Goal: Task Accomplishment & Management: Manage account settings

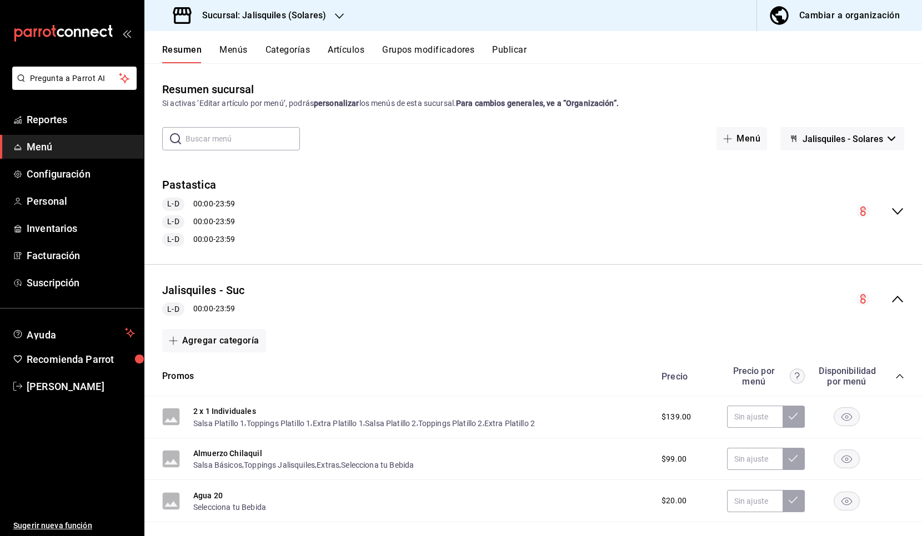
scroll to position [256, 0]
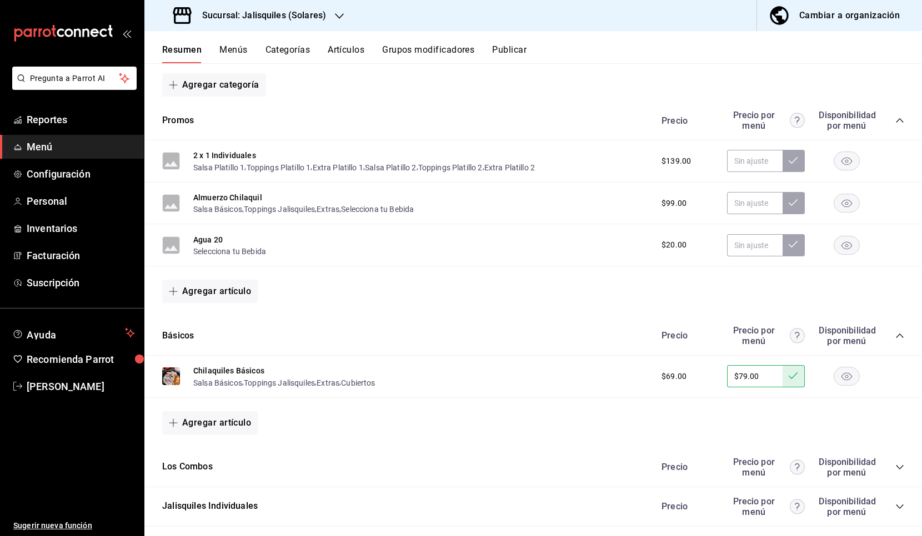
click at [898, 120] on icon "collapse-category-row" at bounding box center [899, 120] width 9 height 9
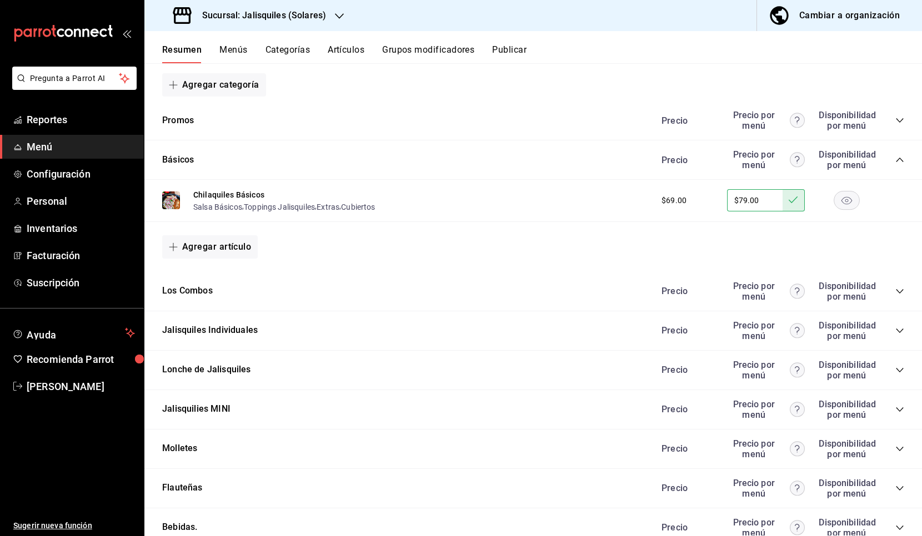
click at [896, 159] on icon "collapse-category-row" at bounding box center [899, 159] width 9 height 9
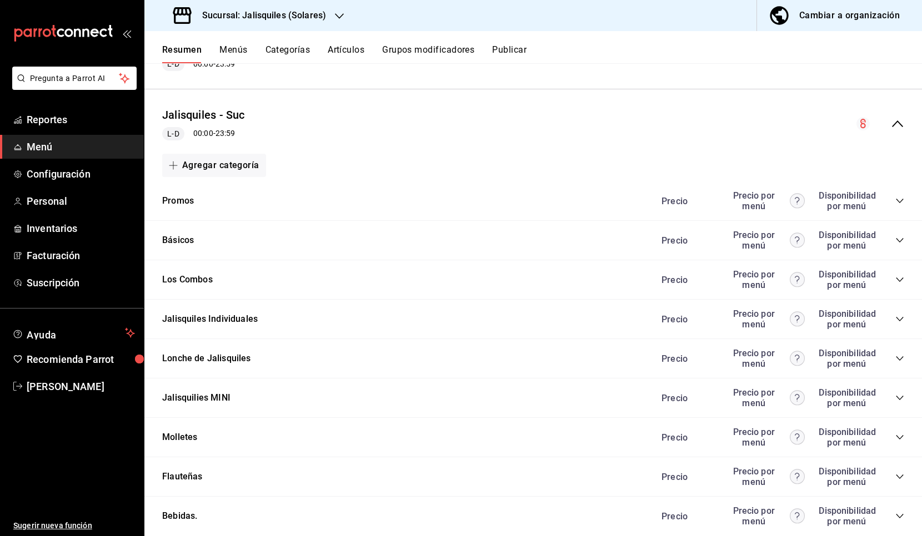
scroll to position [171, 0]
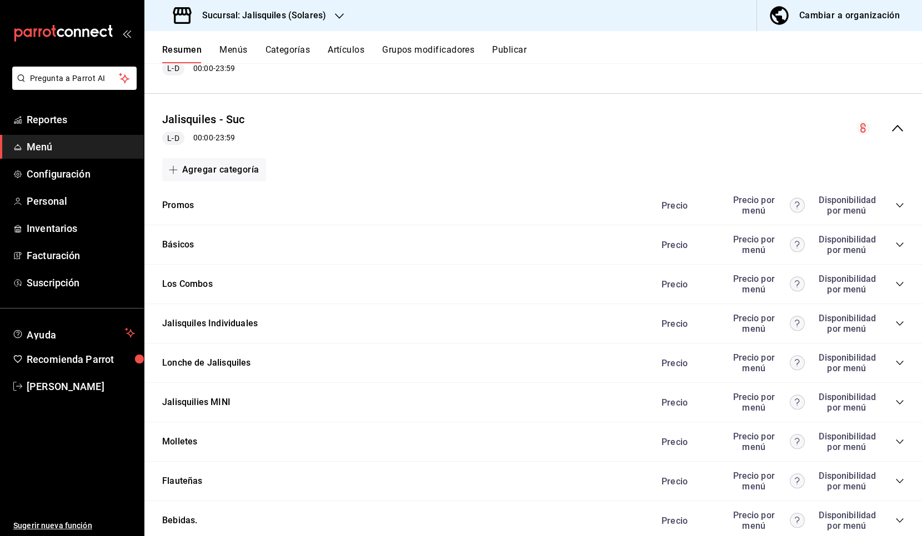
drag, startPoint x: 228, startPoint y: 118, endPoint x: 252, endPoint y: 122, distance: 24.3
click at [228, 118] on button "Jalisquiles - Suc" at bounding box center [203, 120] width 83 height 16
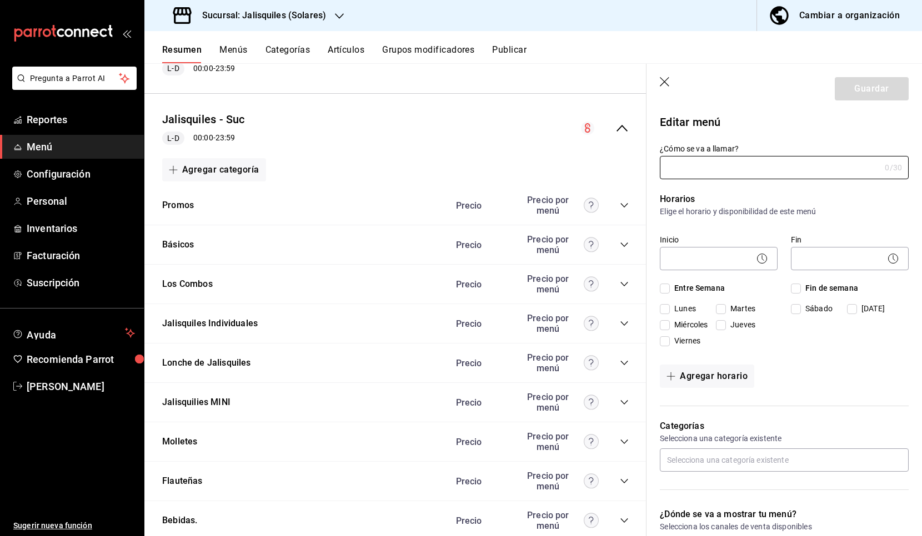
type input "Jalisquiles - Suc"
checkbox input "true"
type input "01680539680593"
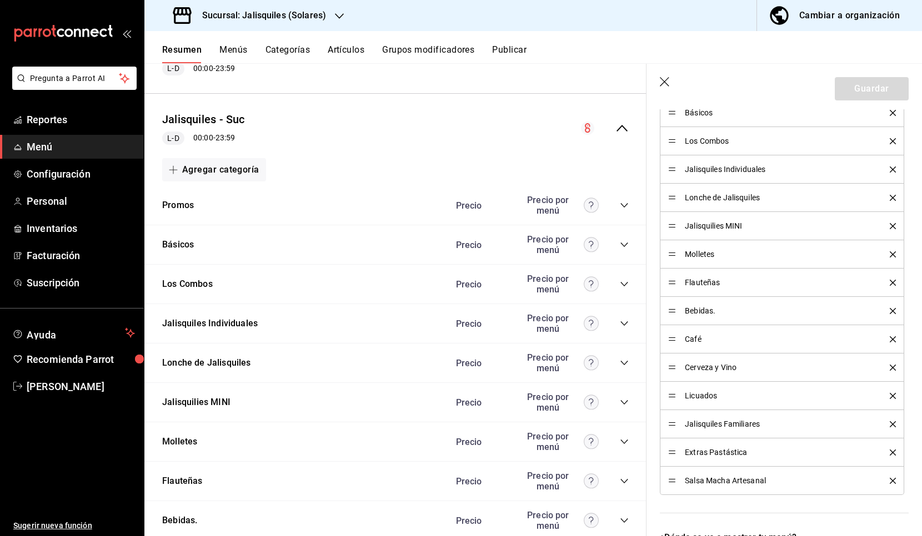
scroll to position [409, 0]
click at [892, 451] on icon "delete" at bounding box center [892, 453] width 6 height 6
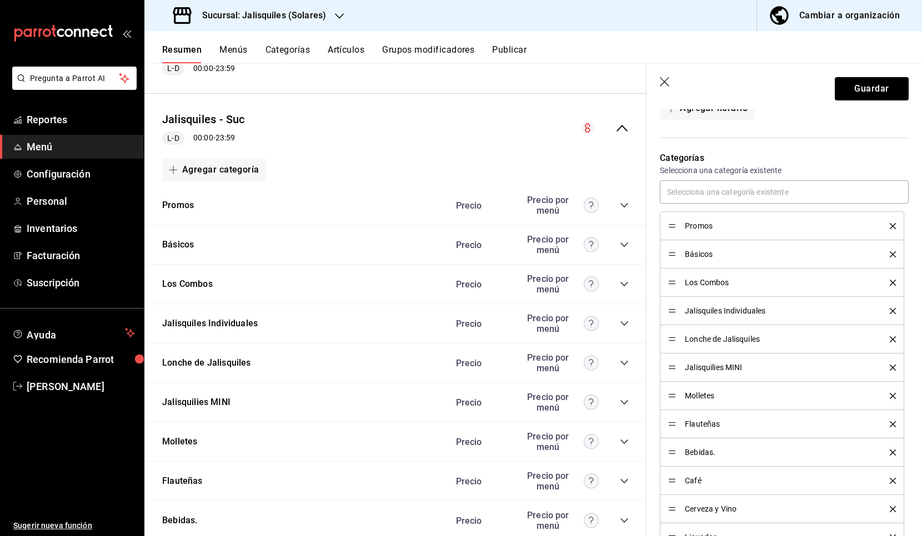
scroll to position [248, 0]
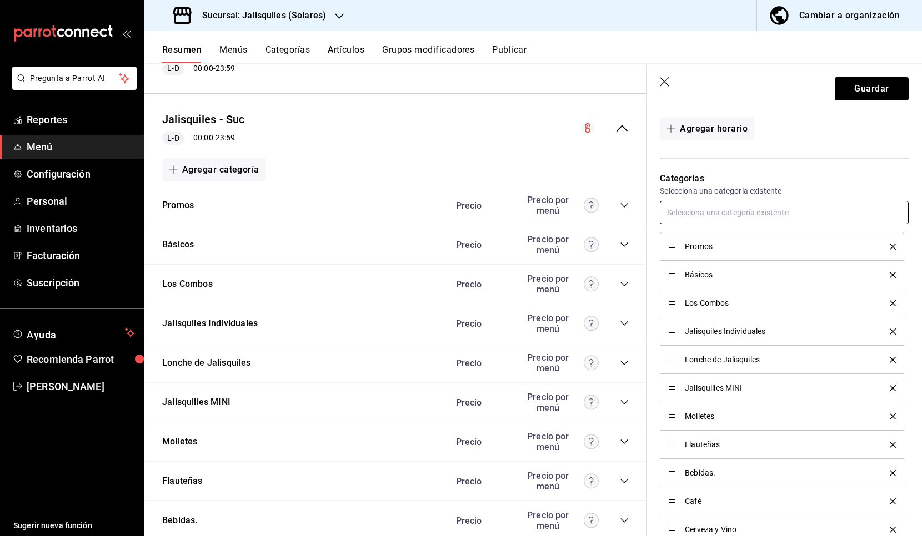
click at [751, 215] on input "text" at bounding box center [784, 212] width 249 height 23
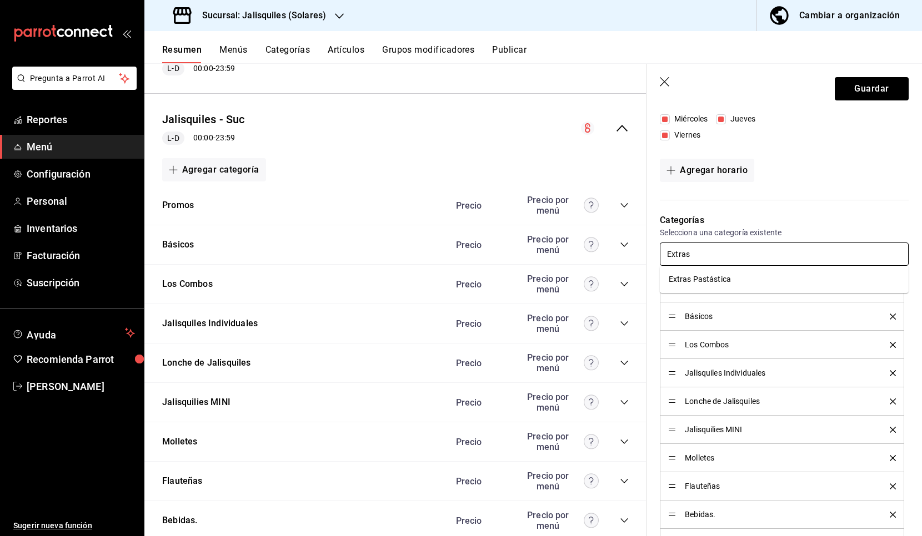
scroll to position [203, 0]
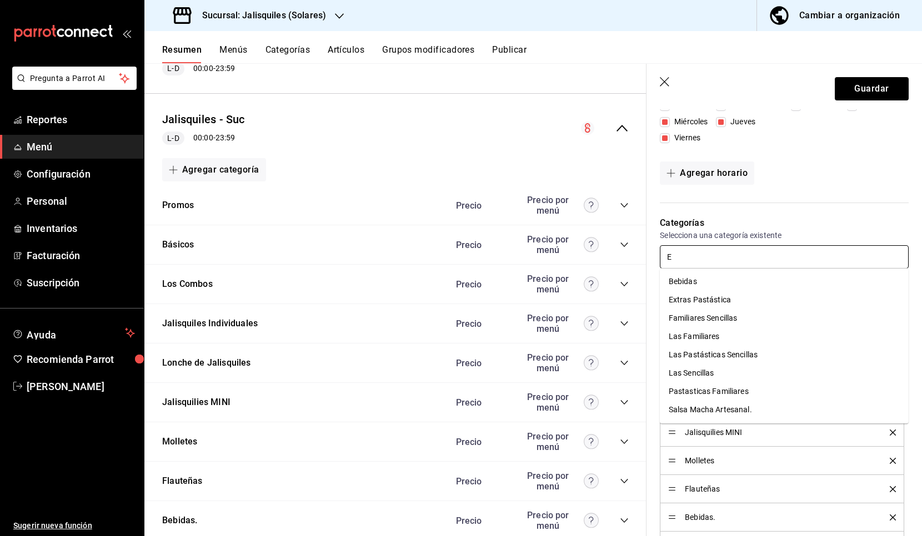
type input "Ex"
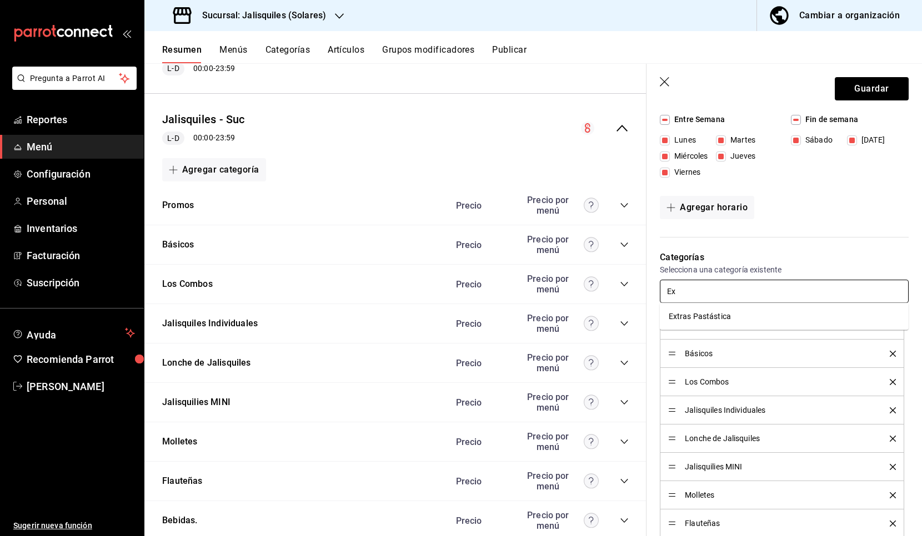
scroll to position [167, 0]
drag, startPoint x: 691, startPoint y: 295, endPoint x: 668, endPoint y: 293, distance: 23.4
click at [668, 293] on input "Ex" at bounding box center [784, 292] width 249 height 23
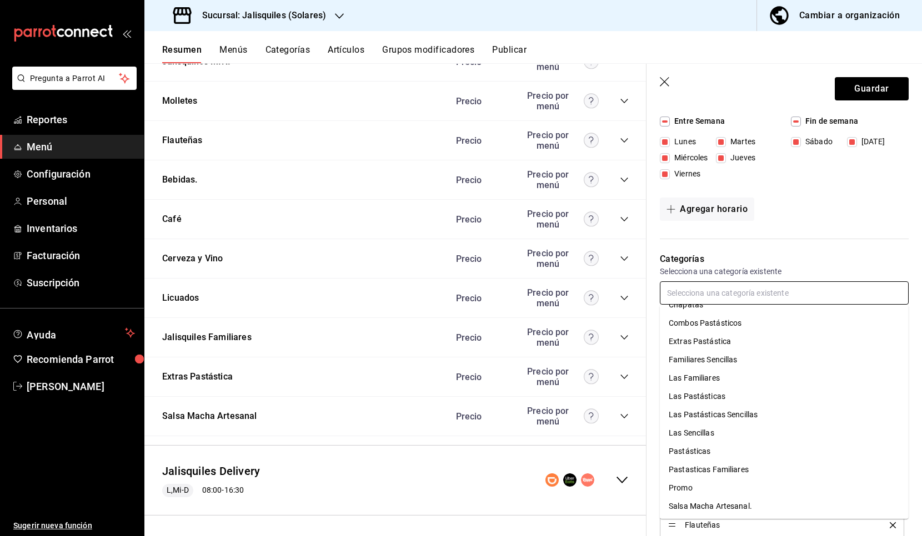
scroll to position [0, 0]
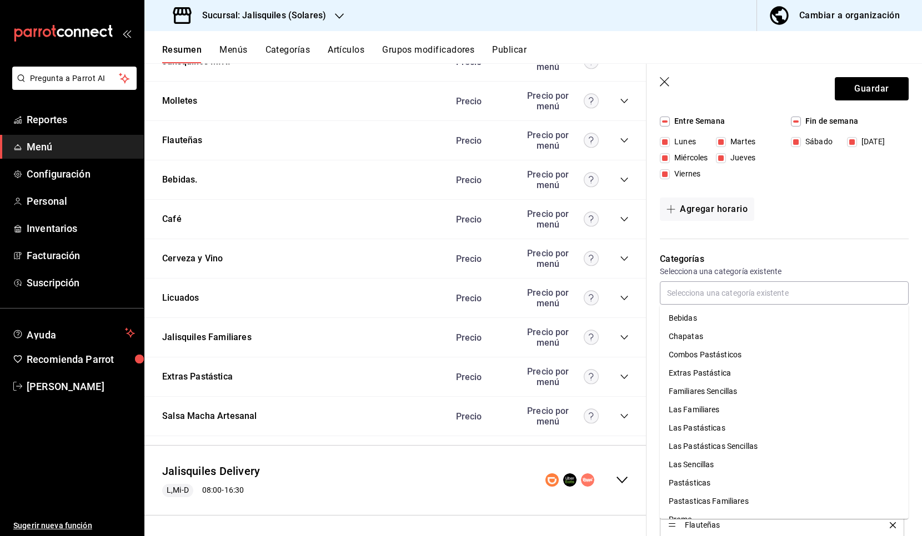
click at [819, 262] on p "Categorías" at bounding box center [784, 259] width 249 height 13
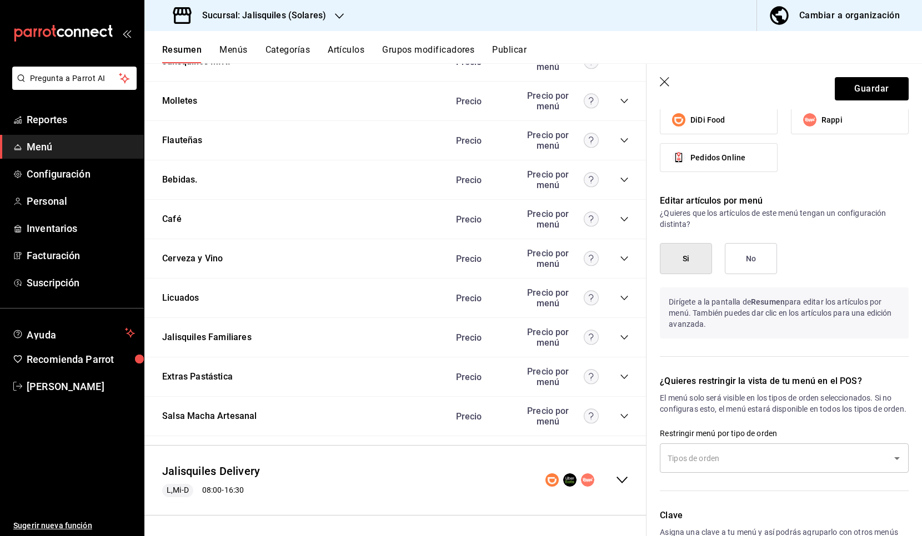
scroll to position [972, 0]
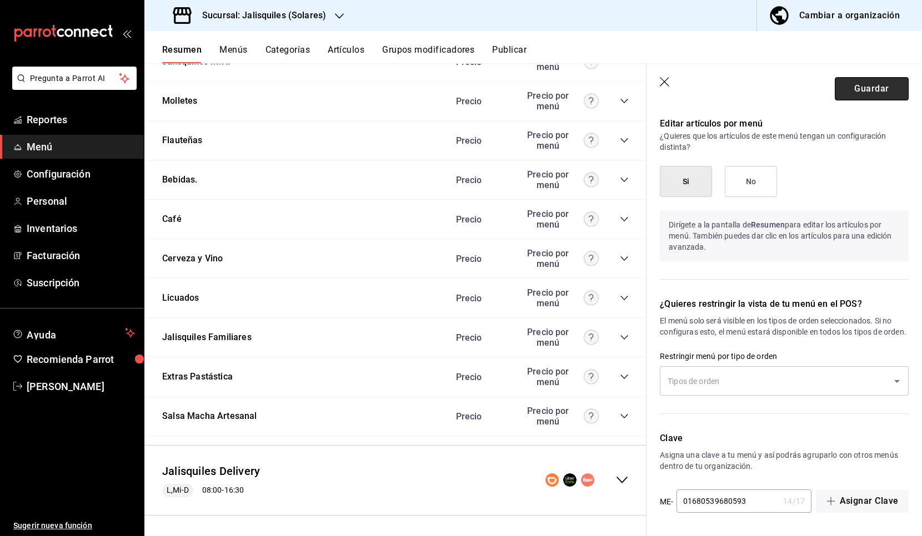
click at [873, 90] on button "Guardar" at bounding box center [871, 88] width 74 height 23
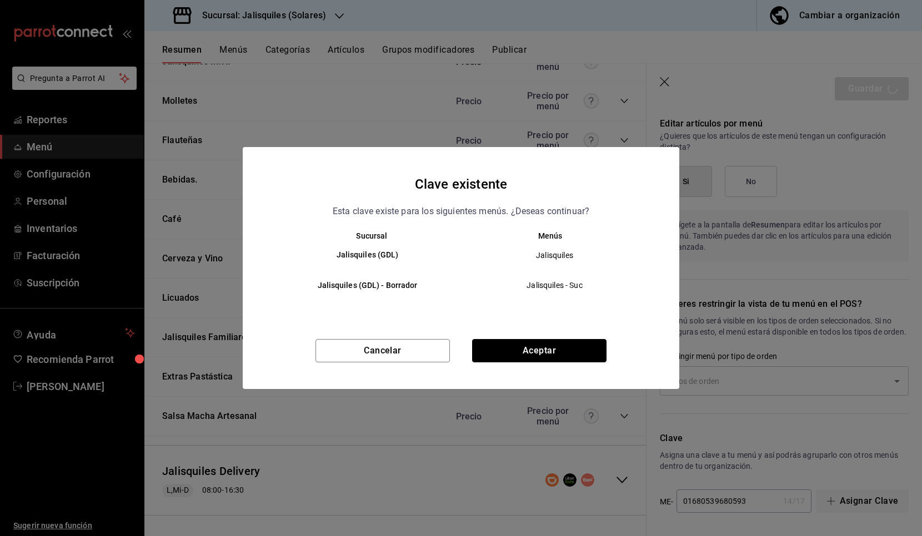
click at [521, 351] on button "Aceptar" at bounding box center [539, 350] width 134 height 23
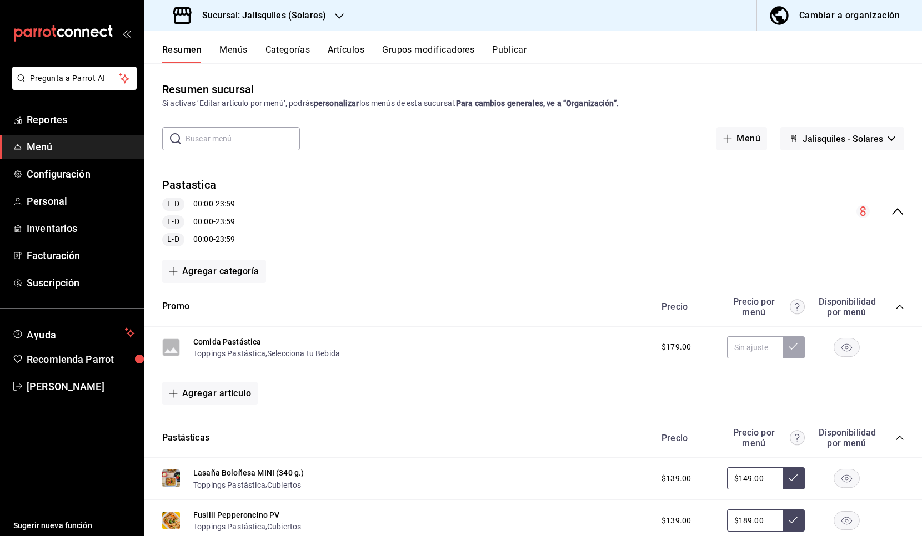
click at [898, 213] on icon "collapse-menu-row" at bounding box center [897, 211] width 13 height 13
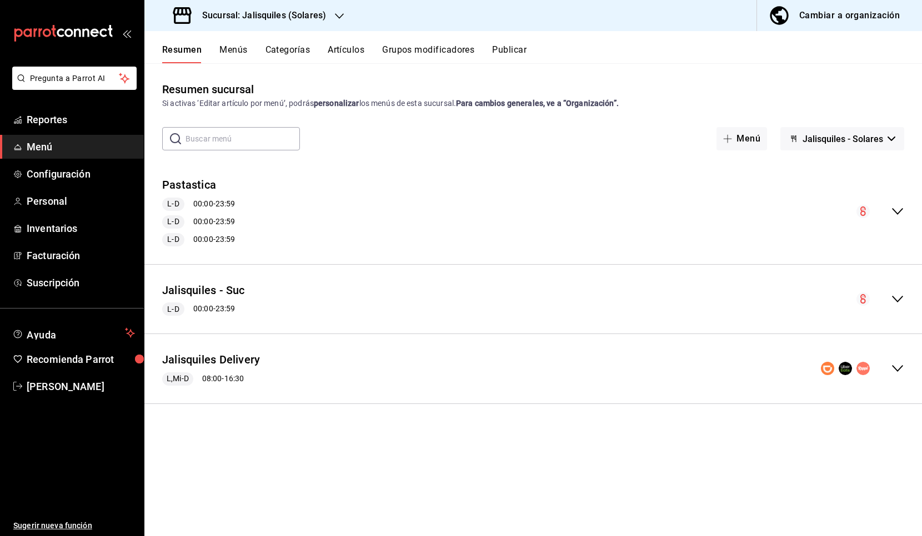
click at [898, 298] on icon "collapse-menu-row" at bounding box center [897, 299] width 13 height 13
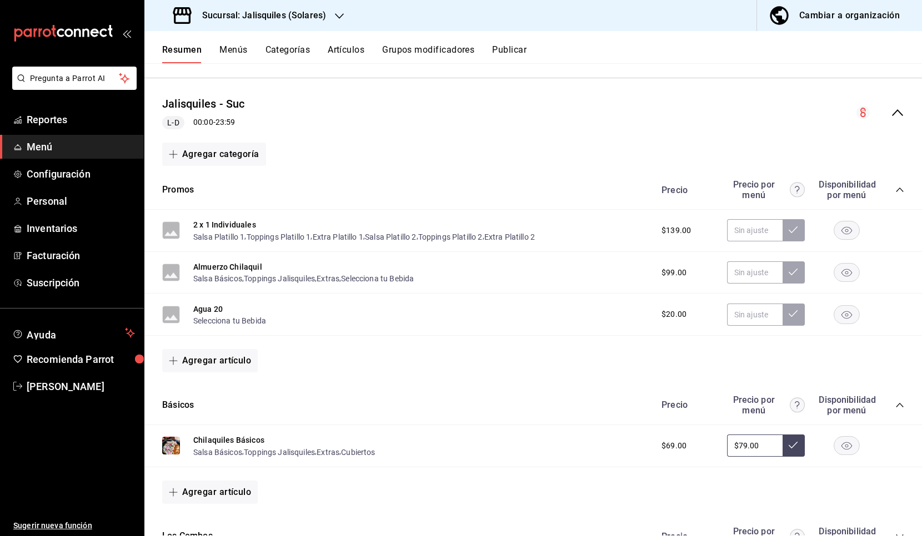
scroll to position [184, 0]
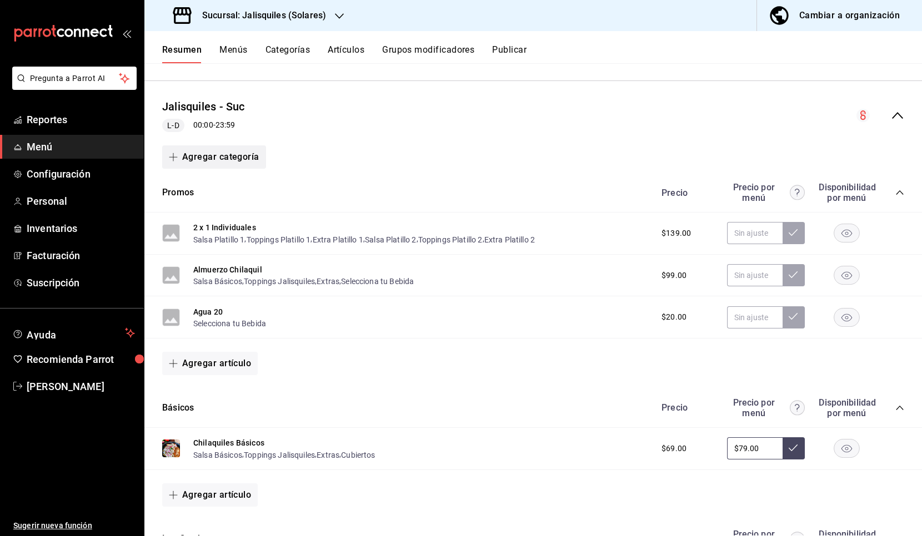
click at [220, 159] on button "Agregar categoría" at bounding box center [214, 156] width 104 height 23
click at [220, 188] on li "Categoría existente" at bounding box center [209, 186] width 95 height 27
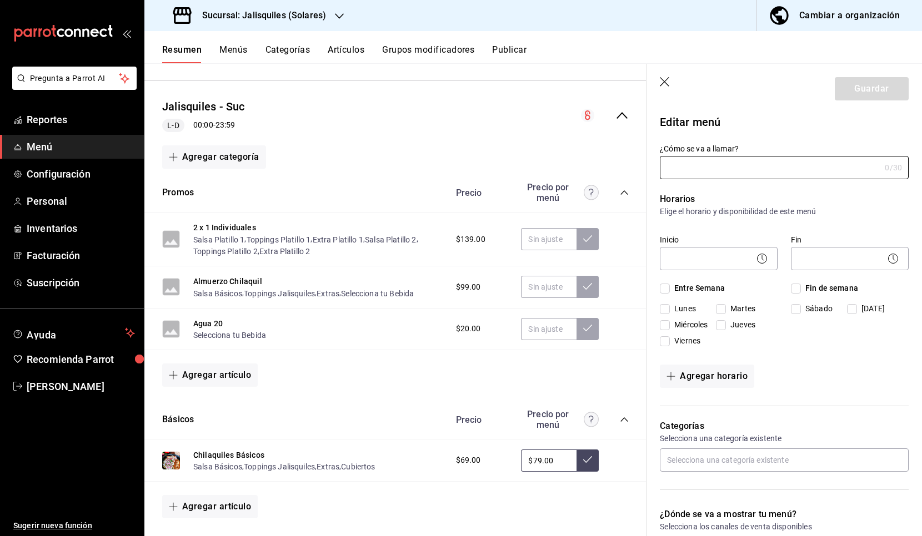
type input "Jalisquiles - Suc"
checkbox input "true"
type input "01680539680593"
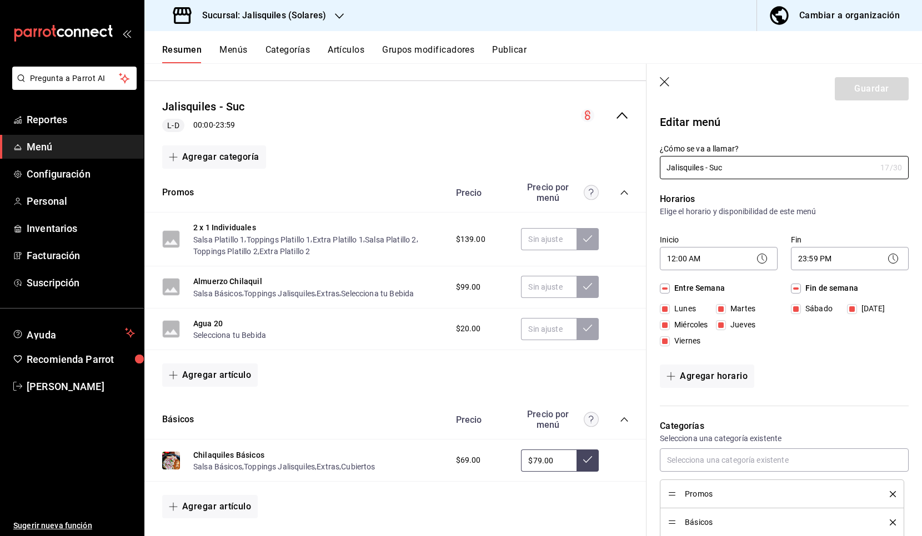
scroll to position [150, 0]
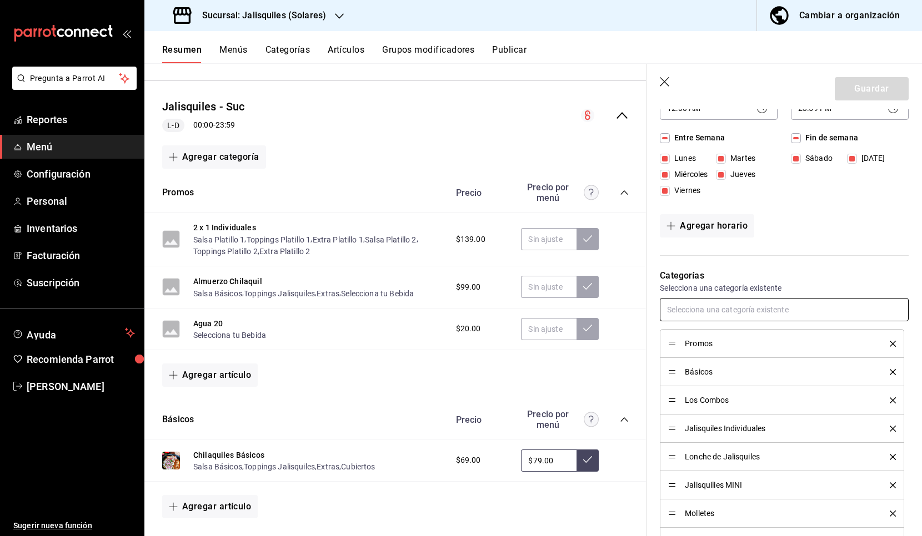
click at [735, 307] on input "text" at bounding box center [784, 309] width 249 height 23
type input "e"
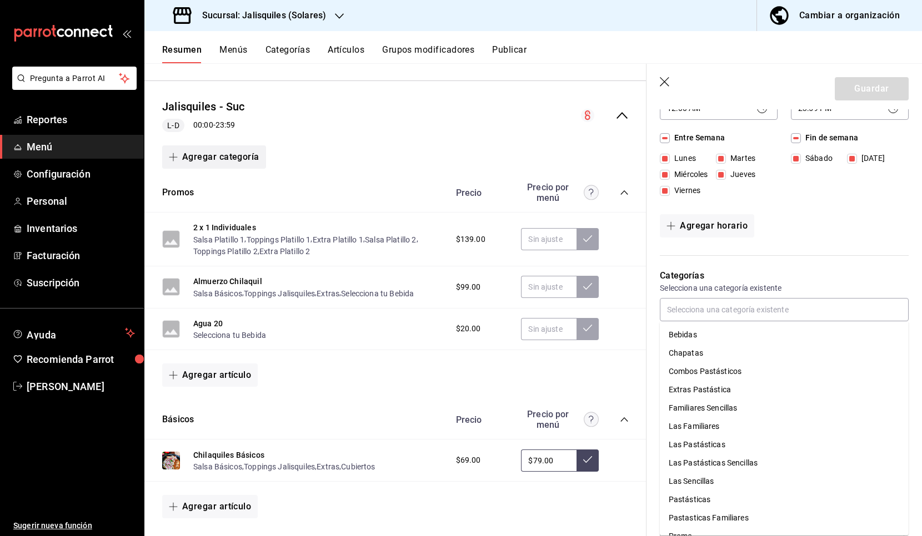
click at [214, 158] on button "Agregar categoría" at bounding box center [214, 156] width 104 height 23
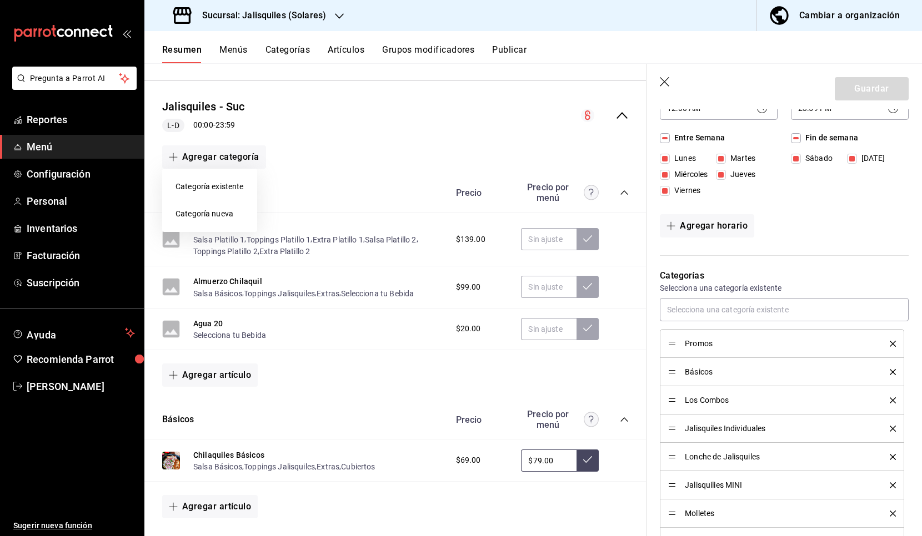
click at [212, 159] on div at bounding box center [461, 268] width 922 height 536
click at [212, 158] on button "Agregar categoría" at bounding box center [214, 156] width 104 height 23
click at [196, 215] on li "Categoría nueva" at bounding box center [209, 213] width 95 height 27
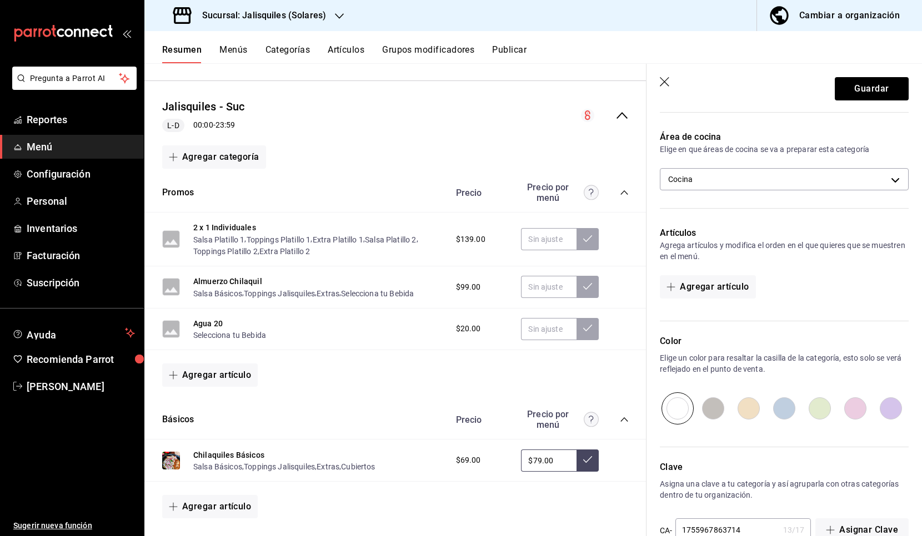
scroll to position [229, 0]
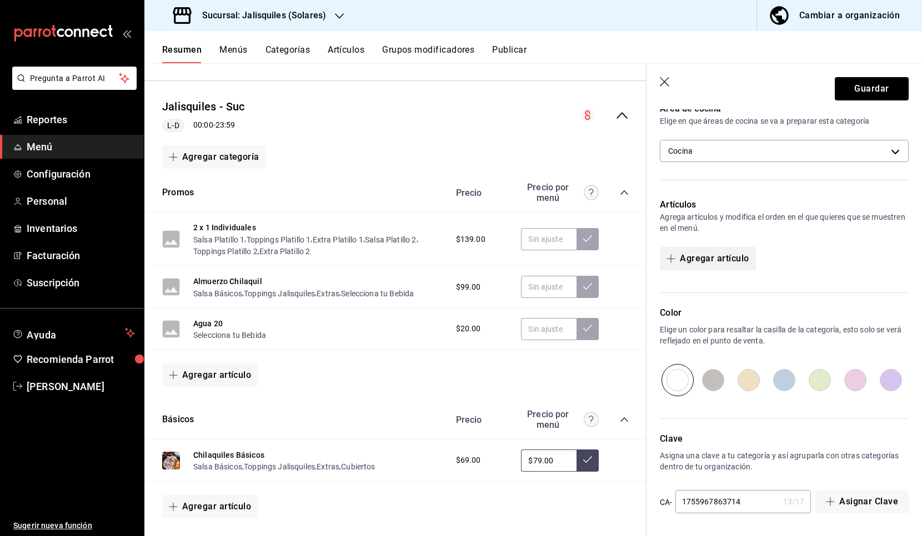
type input "Extras"
click at [689, 259] on button "Agregar artículo" at bounding box center [707, 258] width 95 height 23
